Goal: Task Accomplishment & Management: Manage account settings

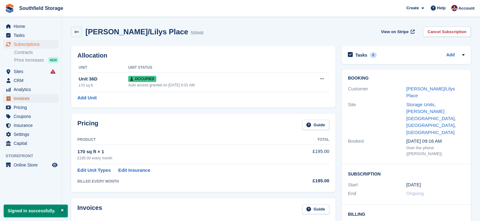
drag, startPoint x: 20, startPoint y: 98, endPoint x: 31, endPoint y: 93, distance: 11.9
click at [20, 98] on span "Invoices" at bounding box center [32, 98] width 37 height 9
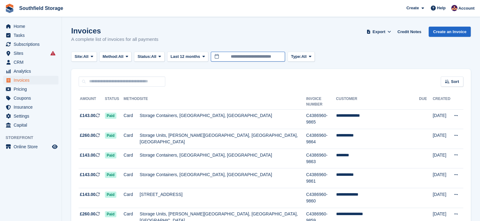
click at [269, 54] on input "**********" at bounding box center [248, 57] width 74 height 10
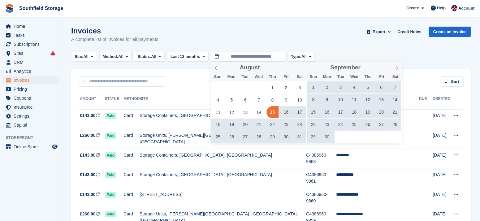
click at [395, 68] on icon at bounding box center [396, 68] width 4 height 4
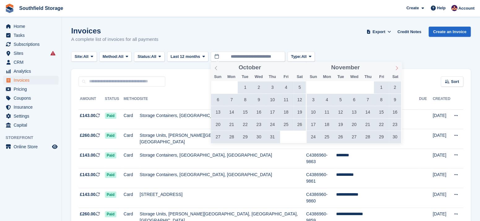
click at [395, 68] on icon at bounding box center [396, 68] width 4 height 4
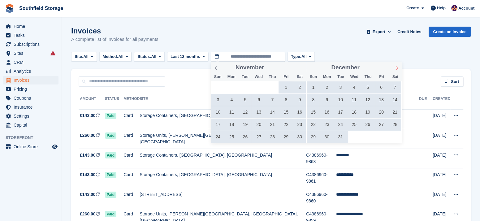
click at [395, 68] on icon at bounding box center [396, 68] width 4 height 4
type input "****"
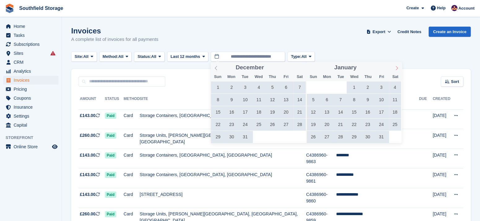
click at [395, 68] on icon at bounding box center [396, 68] width 4 height 4
type input "****"
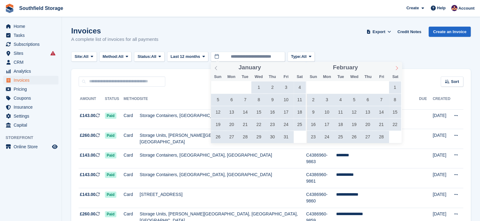
click at [395, 68] on icon at bounding box center [396, 68] width 4 height 4
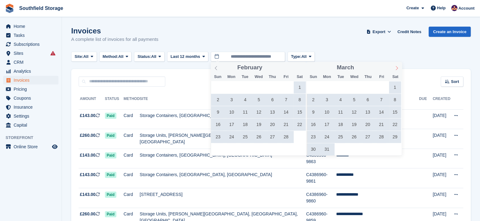
click at [395, 68] on icon at bounding box center [396, 68] width 4 height 4
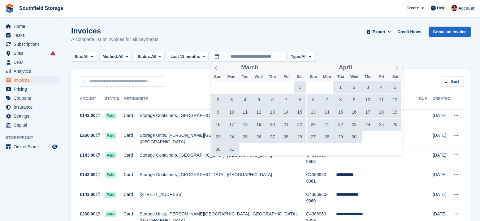
click at [395, 68] on icon at bounding box center [396, 68] width 4 height 4
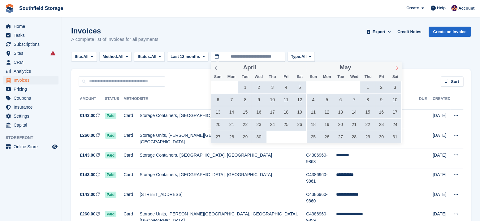
click at [395, 68] on icon at bounding box center [396, 68] width 4 height 4
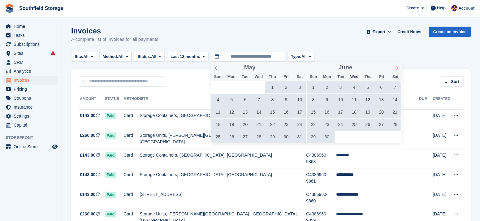
click at [395, 68] on icon at bounding box center [396, 68] width 4 height 4
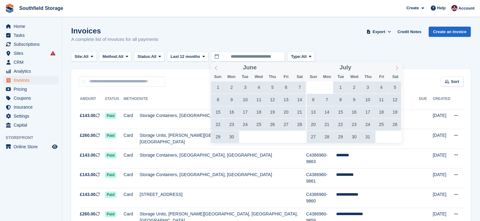
click at [395, 68] on icon at bounding box center [396, 68] width 4 height 4
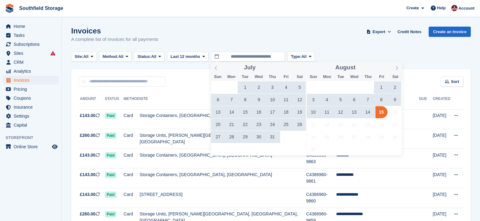
click at [391, 99] on span "9" at bounding box center [395, 100] width 12 height 12
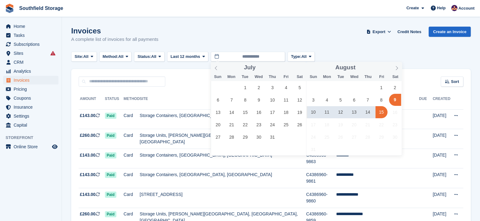
click at [378, 110] on span "15" at bounding box center [381, 112] width 12 height 12
type input "**********"
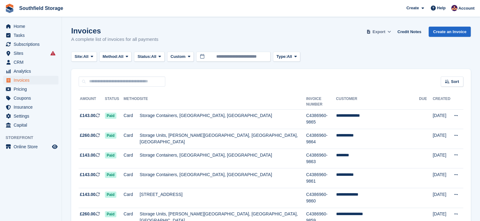
click at [383, 29] on span "Export" at bounding box center [378, 32] width 13 height 6
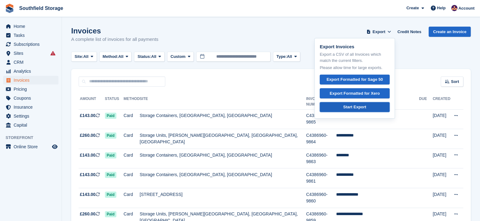
click at [356, 104] on div "Start Export" at bounding box center [354, 107] width 23 height 6
click at [205, 97] on th "Site" at bounding box center [222, 101] width 166 height 15
